Goal: Navigation & Orientation: Find specific page/section

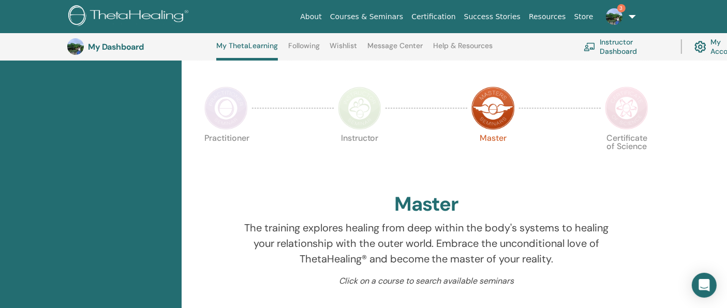
scroll to position [142, 0]
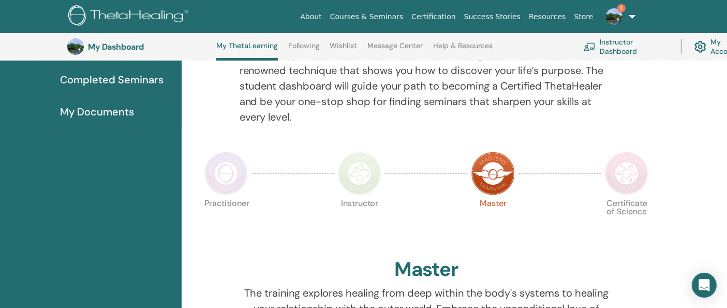
click at [224, 169] on img at bounding box center [225, 173] width 43 height 43
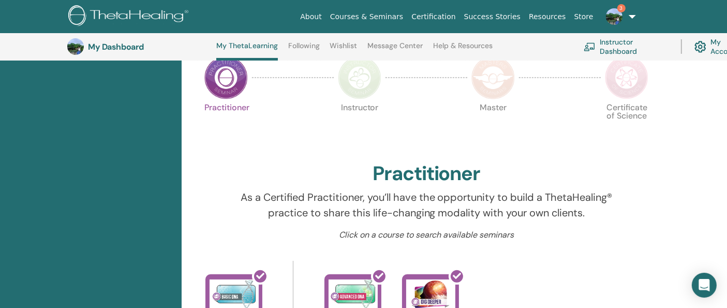
scroll to position [199, 0]
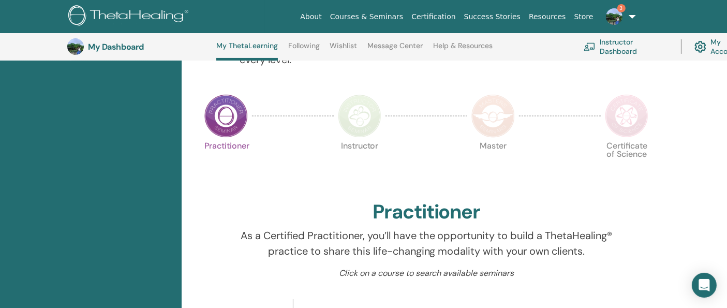
click at [499, 118] on img at bounding box center [492, 115] width 43 height 43
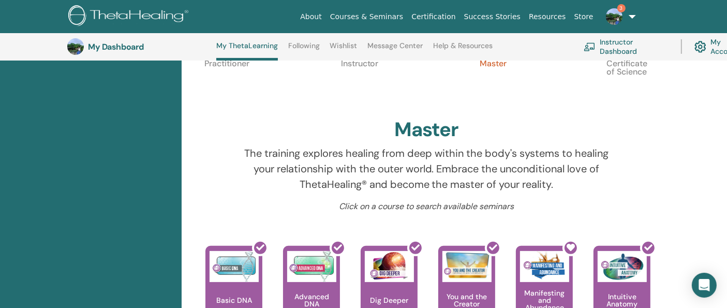
scroll to position [257, 0]
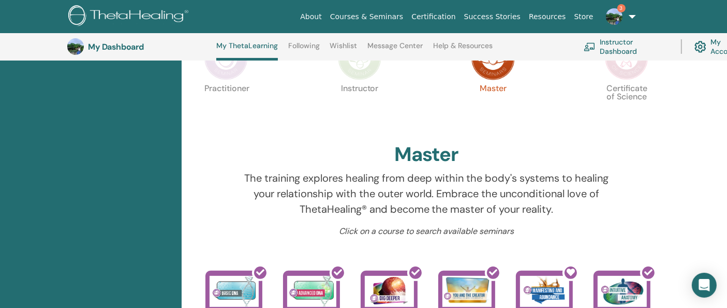
click at [625, 84] on p "Certificate of Science" at bounding box center [626, 105] width 43 height 43
click at [628, 72] on img at bounding box center [626, 58] width 43 height 43
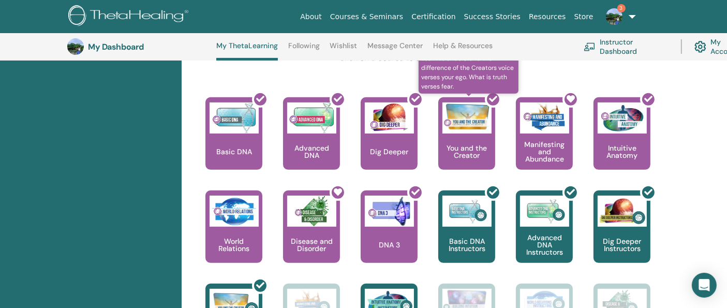
scroll to position [601, 0]
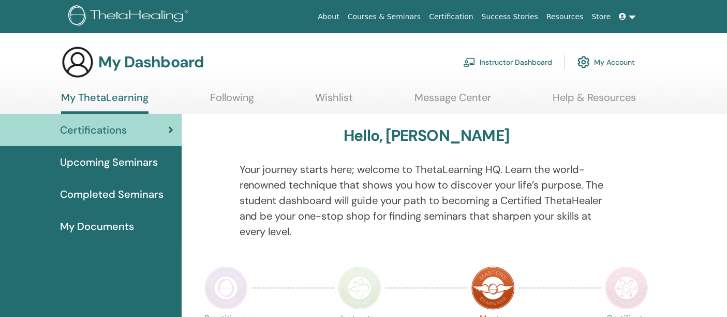
click at [491, 58] on link "Instructor Dashboard" at bounding box center [507, 62] width 89 height 23
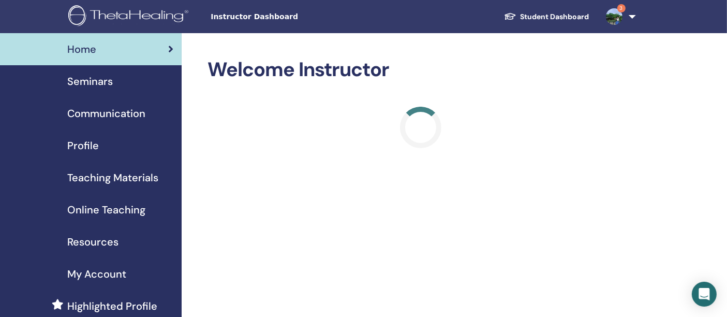
click at [51, 132] on link "Profile" at bounding box center [91, 145] width 182 height 32
click at [77, 139] on span "Profile" at bounding box center [83, 146] width 32 height 16
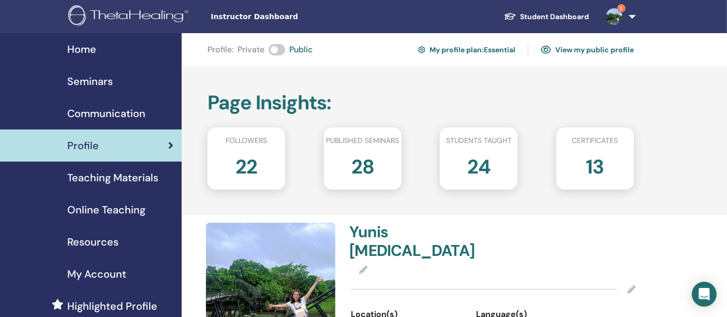
click at [585, 51] on link "View my public profile" at bounding box center [587, 49] width 93 height 17
